Goal: Information Seeking & Learning: Find specific fact

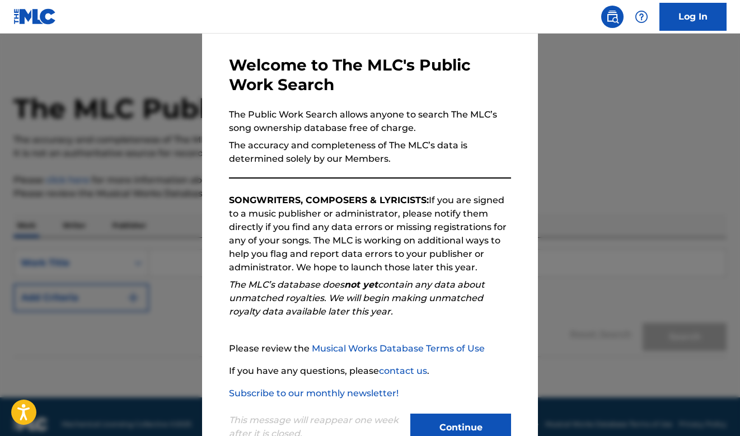
scroll to position [76, 0]
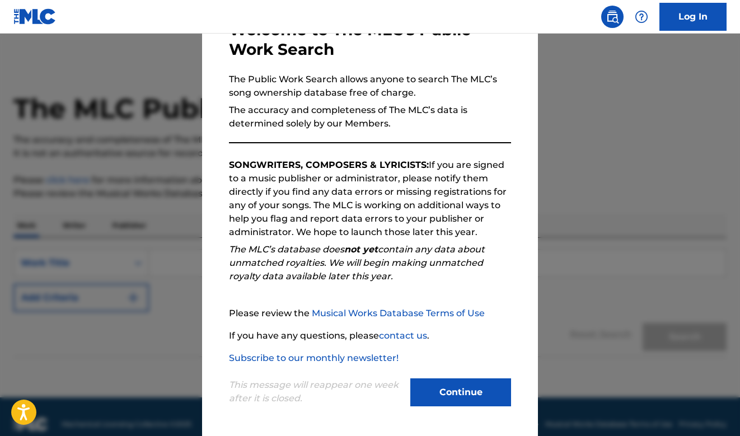
drag, startPoint x: 473, startPoint y: 400, endPoint x: 467, endPoint y: 398, distance: 6.6
click at [470, 399] on button "Continue" at bounding box center [461, 393] width 101 height 28
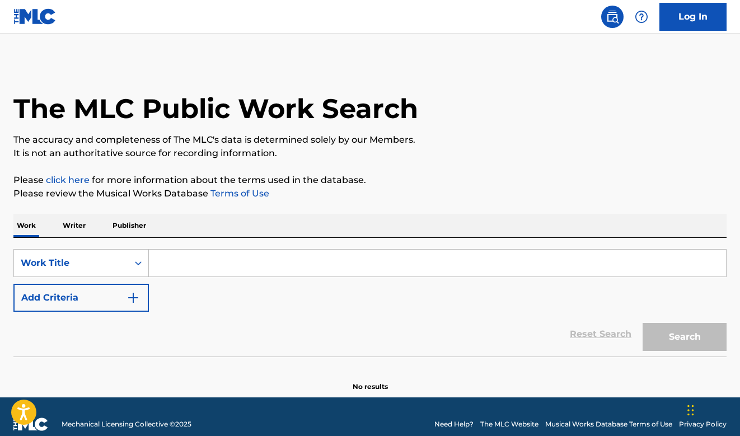
click at [250, 261] on input "Search Form" at bounding box center [437, 263] width 577 height 27
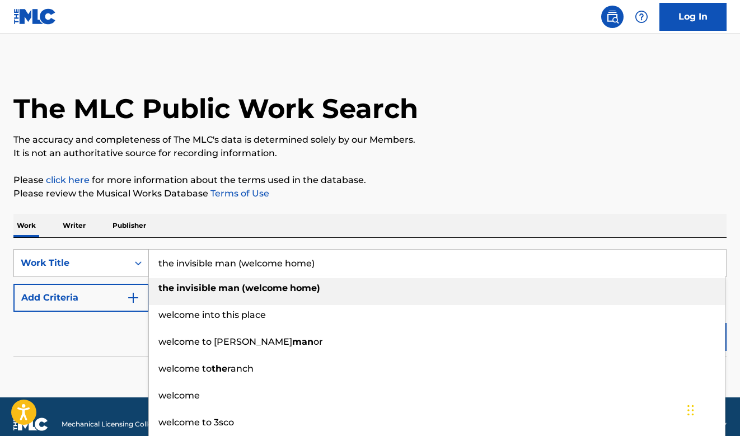
drag, startPoint x: 347, startPoint y: 265, endPoint x: 119, endPoint y: 267, distance: 228.5
click at [117, 264] on div "SearchWithCriteriaf5a77b79-b780-45da-a3e6-2ec2284dae08 Work Title the invisible…" at bounding box center [370, 263] width 714 height 28
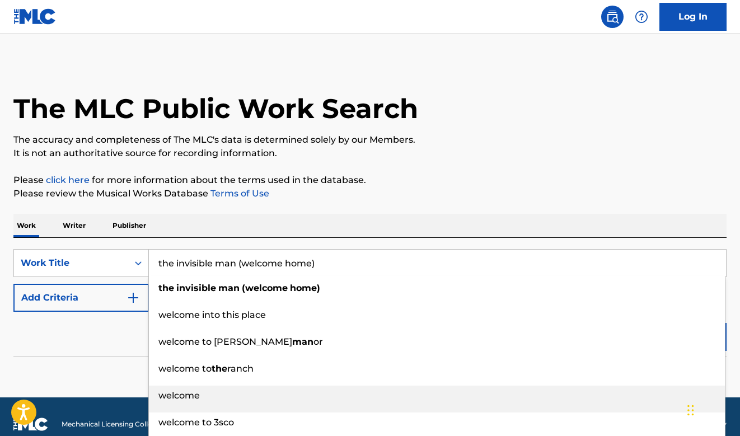
type input "the invisible man (welcome home)"
click at [183, 397] on span "welcome" at bounding box center [179, 395] width 41 height 11
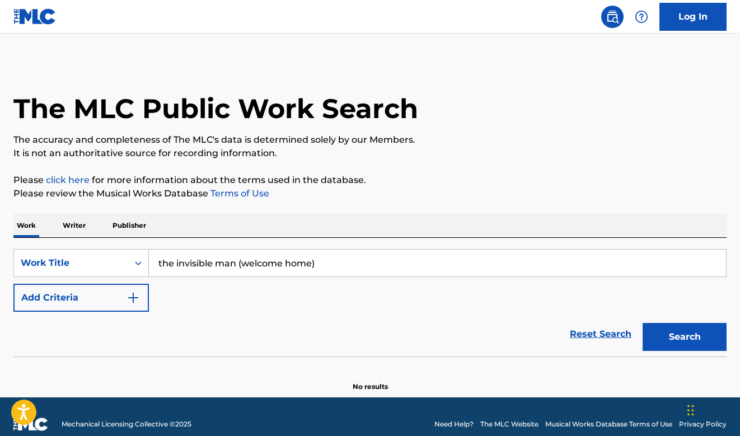
click at [78, 229] on p "Writer" at bounding box center [74, 226] width 30 height 24
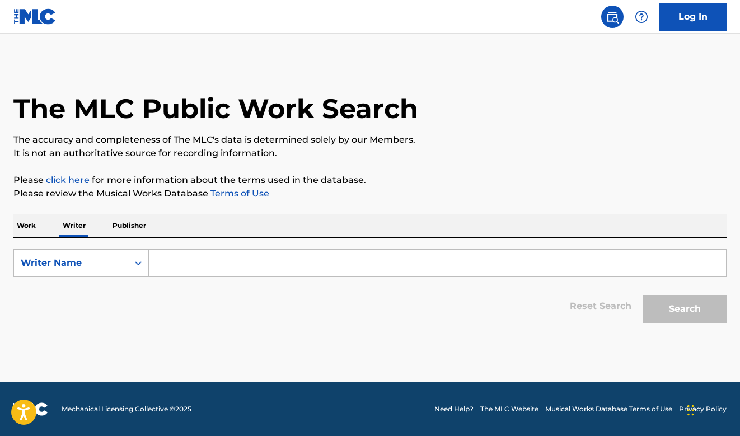
click at [131, 229] on p "Publisher" at bounding box center [129, 226] width 40 height 24
click at [77, 226] on p "Writer" at bounding box center [74, 226] width 30 height 24
click at [176, 267] on input "Search Form" at bounding box center [437, 263] width 577 height 27
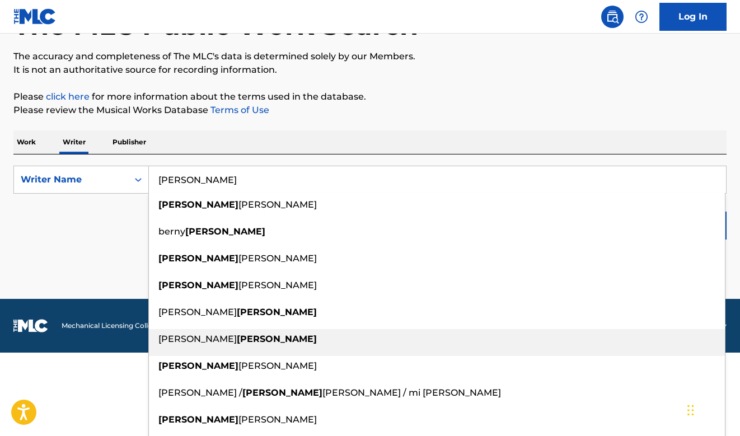
scroll to position [105, 0]
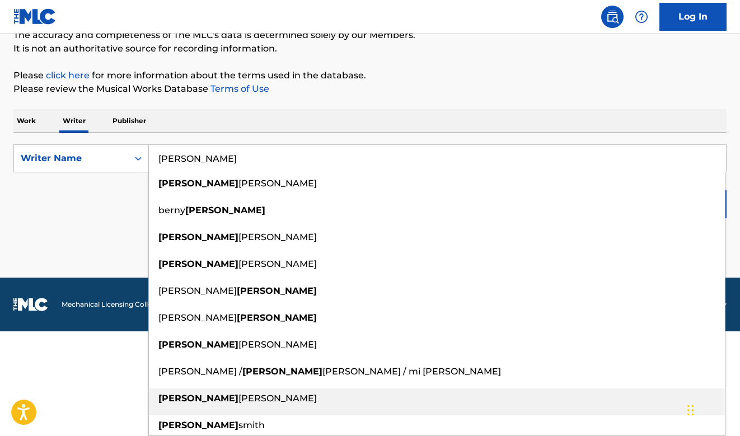
click at [206, 389] on div "[PERSON_NAME]" at bounding box center [437, 399] width 576 height 20
type input "[PERSON_NAME]"
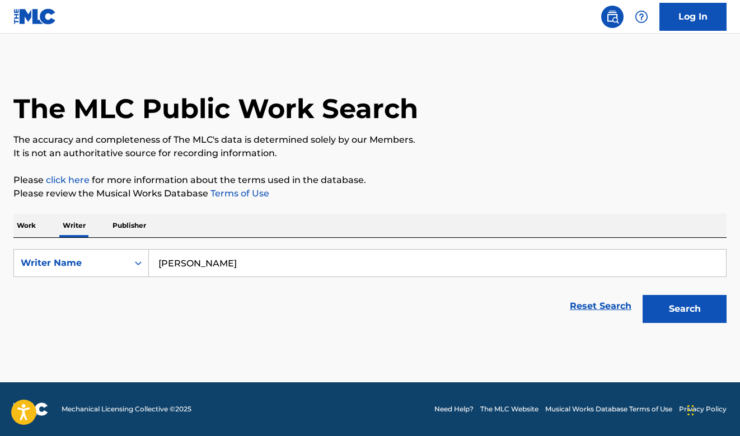
click at [667, 305] on button "Search" at bounding box center [685, 309] width 84 height 28
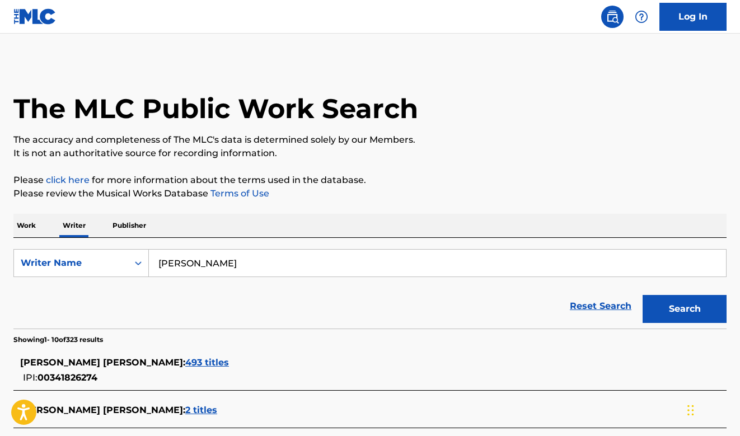
click at [192, 361] on span "493 titles" at bounding box center [207, 362] width 44 height 11
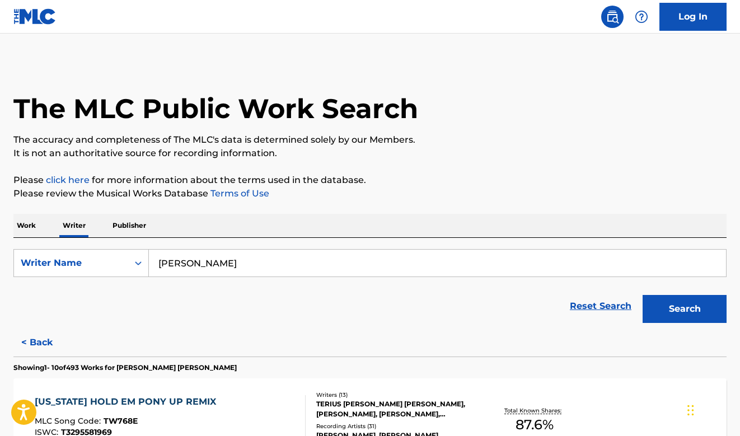
click at [28, 234] on p "Work" at bounding box center [26, 226] width 26 height 24
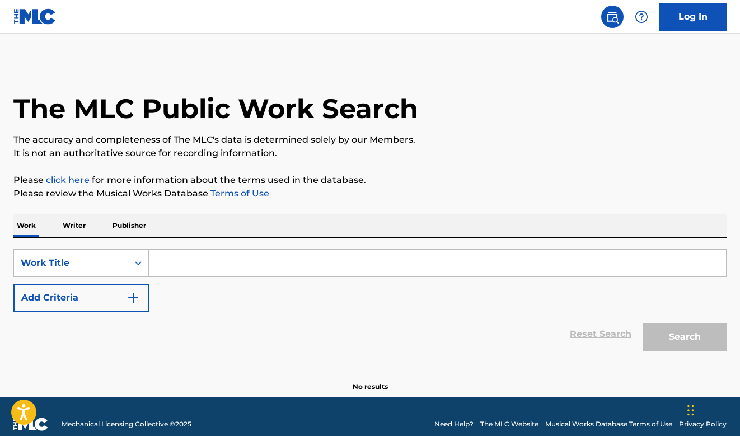
click at [130, 297] on img "Search Form" at bounding box center [133, 297] width 13 height 13
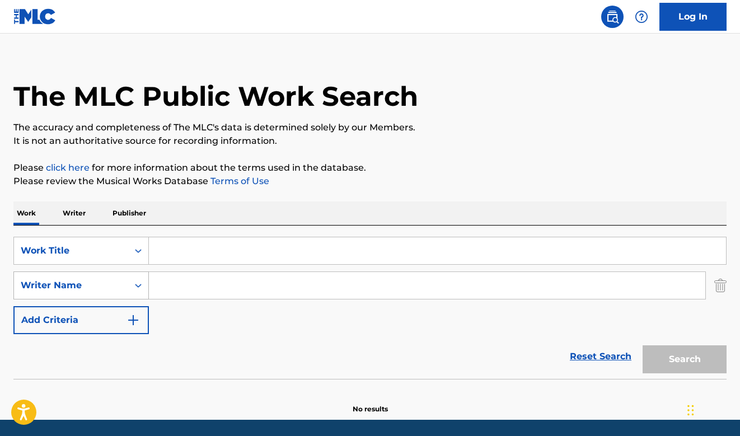
click at [135, 296] on div "Writer Name" at bounding box center [81, 286] width 136 height 28
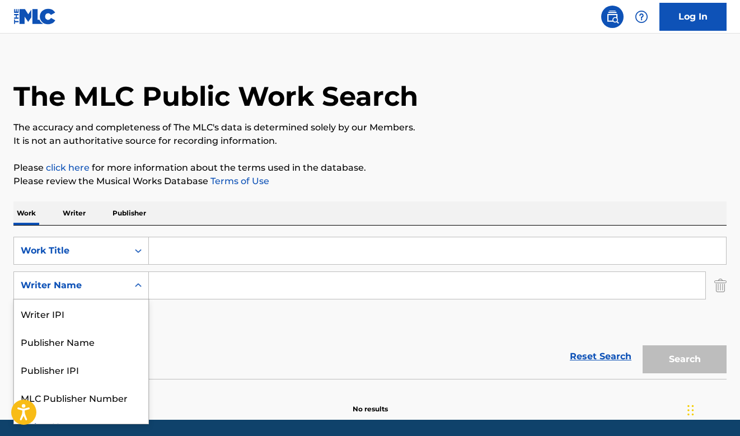
scroll to position [16, 0]
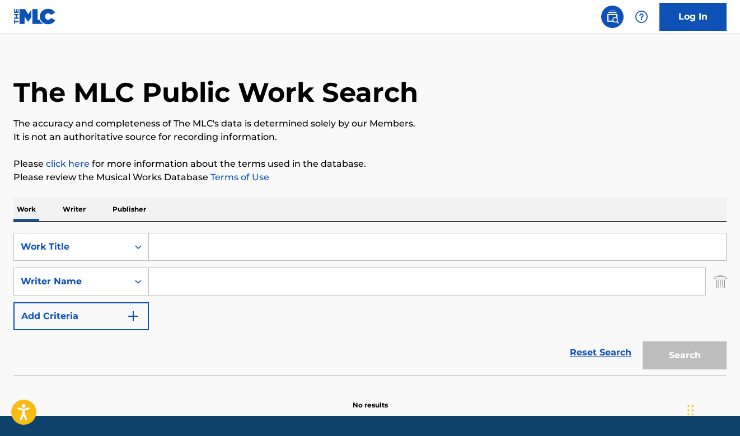
click at [206, 249] on input "Search Form" at bounding box center [437, 247] width 577 height 27
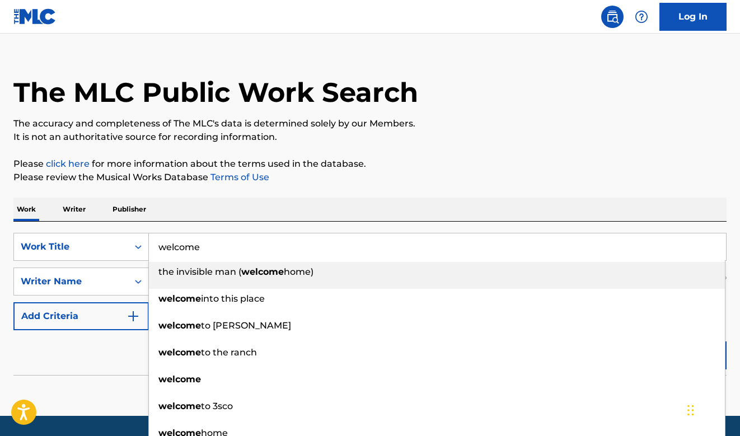
type input "welcome"
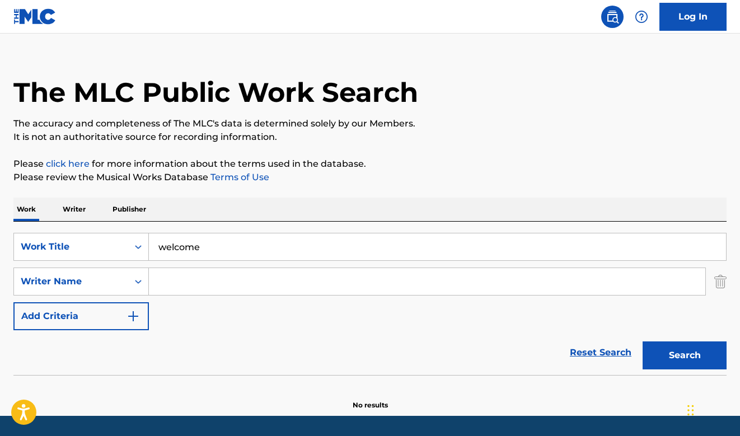
click at [481, 170] on p "Please click here for more information about the terms used in the database." at bounding box center [370, 163] width 714 height 13
click at [344, 290] on input "Search Form" at bounding box center [427, 281] width 557 height 27
type input "[PERSON_NAME]"
click at [643, 342] on button "Search" at bounding box center [685, 356] width 84 height 28
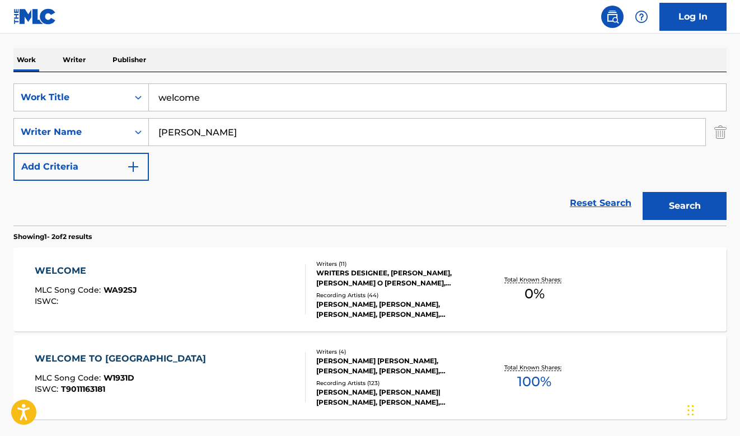
scroll to position [261, 0]
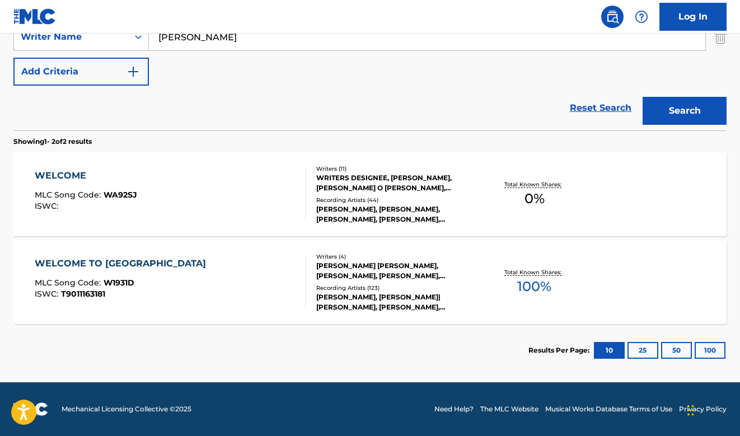
click at [74, 172] on div "WELCOME" at bounding box center [86, 175] width 103 height 13
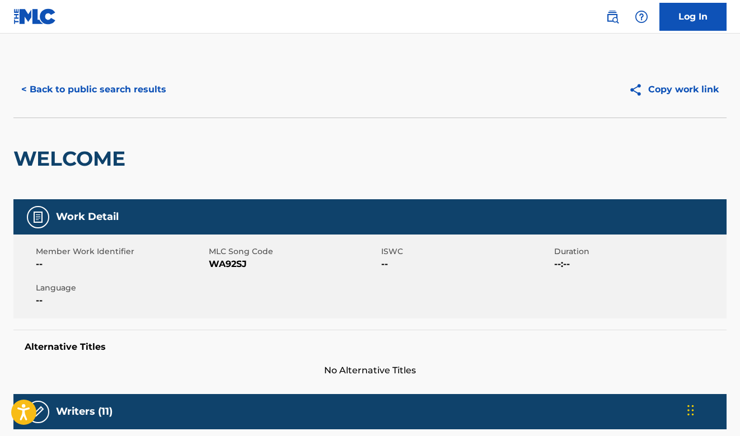
scroll to position [197, 0]
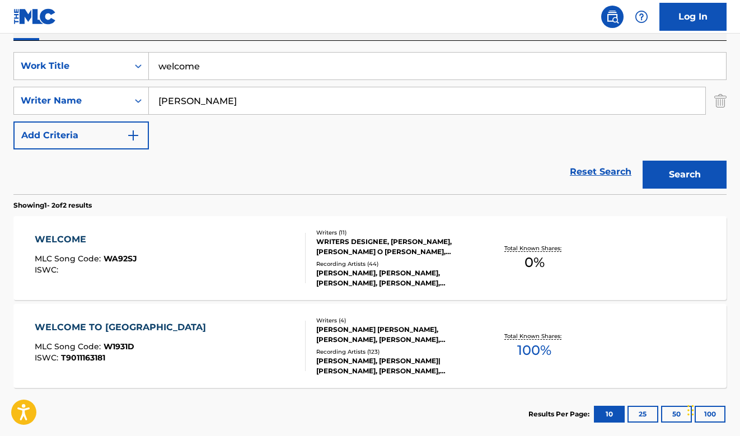
click at [392, 260] on div "Recording Artists ( 44 )" at bounding box center [395, 264] width 159 height 8
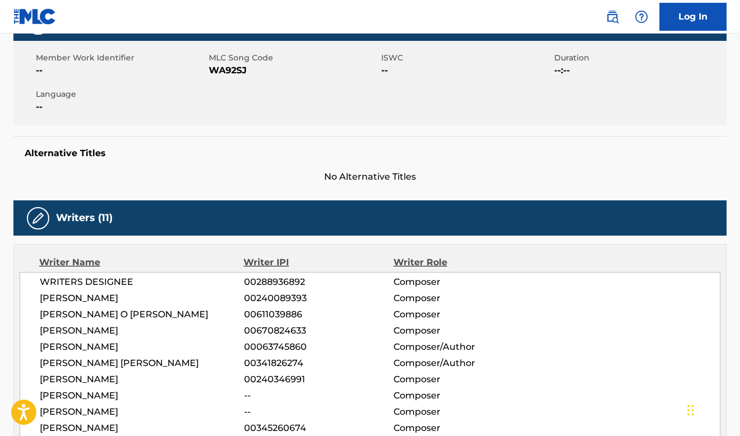
scroll to position [299, 0]
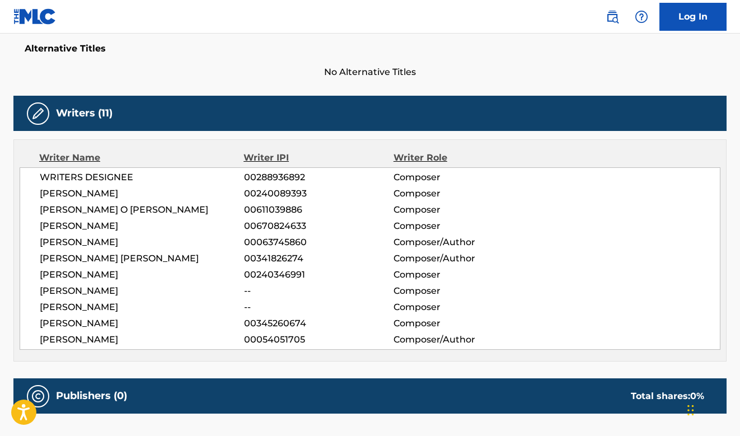
drag, startPoint x: 134, startPoint y: 339, endPoint x: 334, endPoint y: 90, distance: 319.6
click at [32, 166] on div "Writer Name Writer IPI Writer Role WRITERS DESIGNEE 00288936892 Composer [PERSO…" at bounding box center [370, 250] width 714 height 222
drag, startPoint x: 593, startPoint y: 74, endPoint x: 602, endPoint y: 15, distance: 60.0
click at [593, 74] on span "No Alternative Titles" at bounding box center [370, 72] width 714 height 13
